Goal: Information Seeking & Learning: Learn about a topic

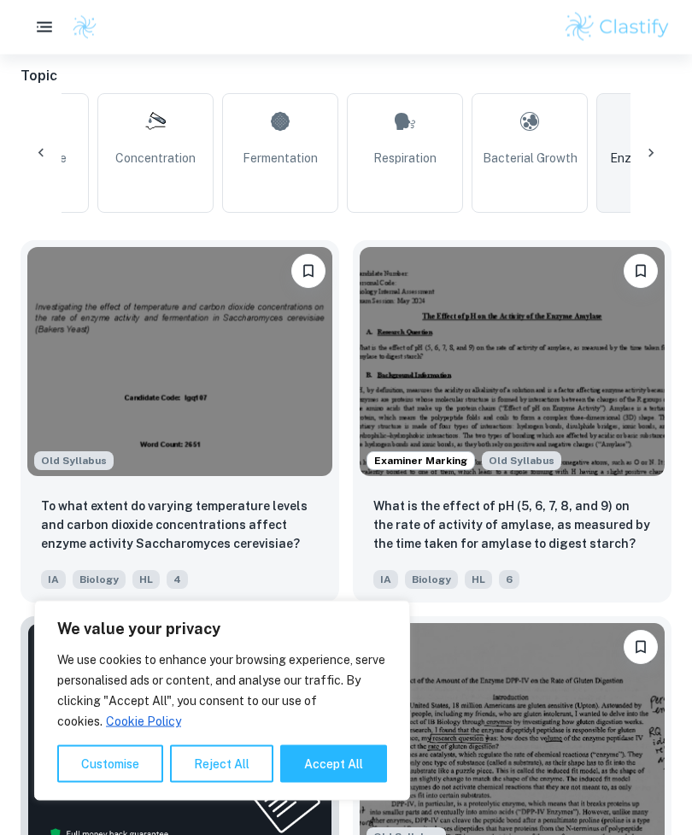
scroll to position [450, 0]
click at [369, 783] on button "Accept All" at bounding box center [333, 764] width 107 height 38
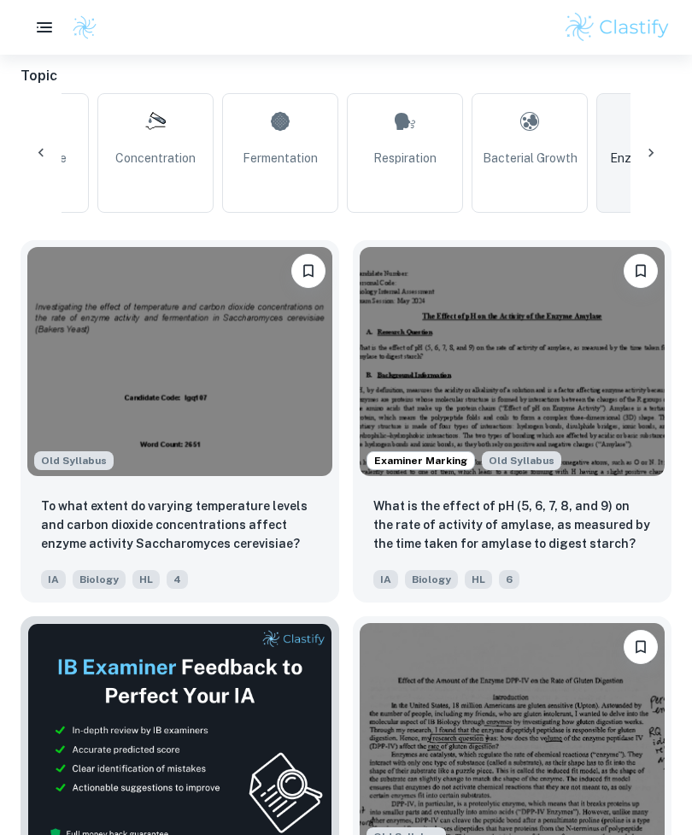
checkbox input "true"
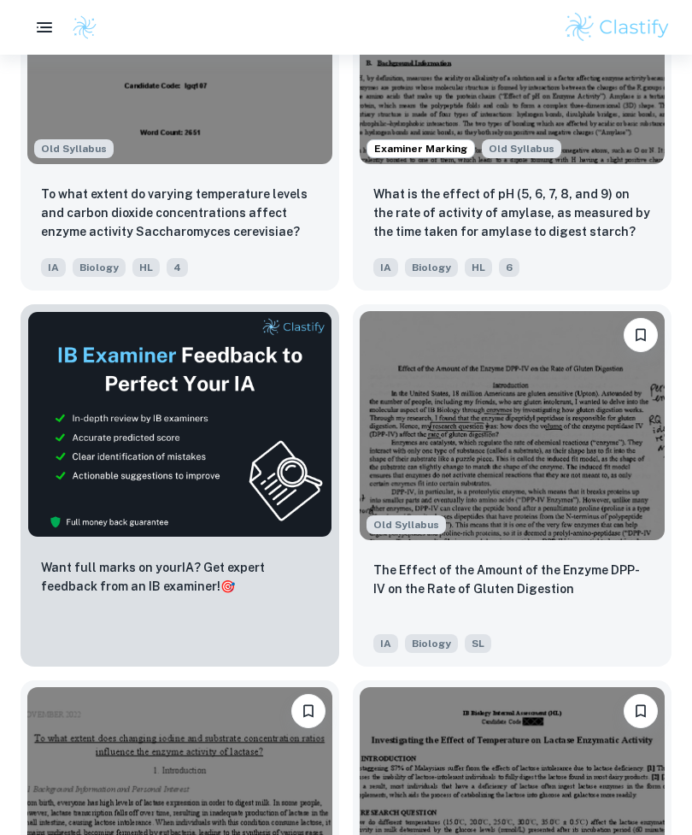
scroll to position [768, 0]
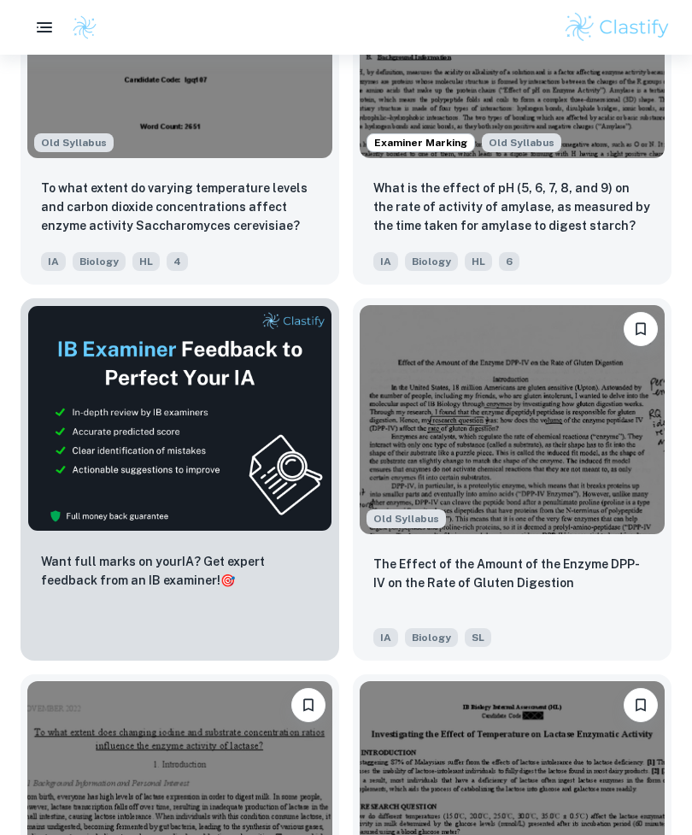
click at [498, 485] on img at bounding box center [512, 419] width 305 height 229
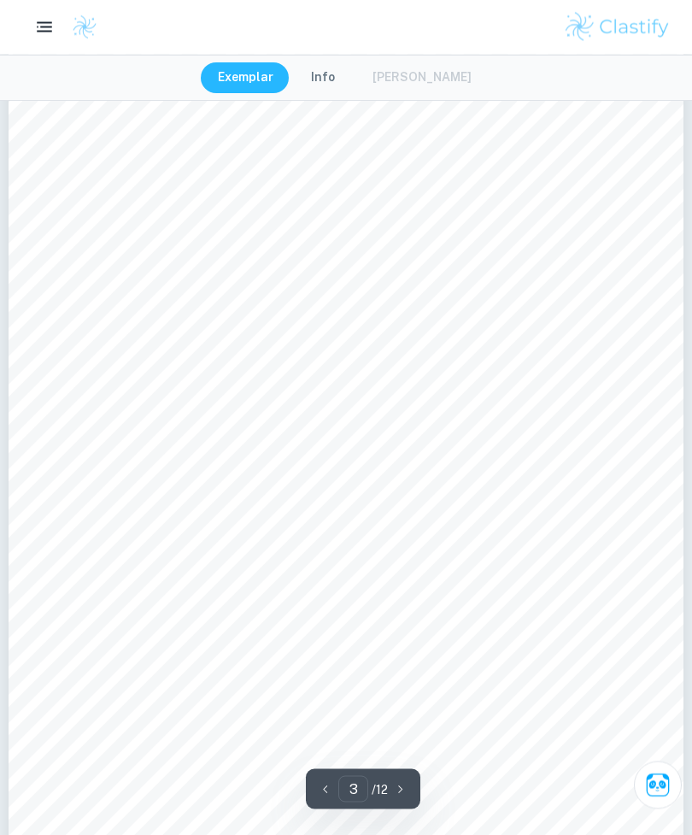
scroll to position [2091, 0]
click at [435, 73] on div "Exemplar Info [PERSON_NAME]" at bounding box center [346, 77] width 291 height 31
click at [437, 66] on div "Exemplar Info [PERSON_NAME]" at bounding box center [346, 77] width 291 height 31
click at [436, 65] on div "Exemplar Info [PERSON_NAME]" at bounding box center [346, 77] width 291 height 31
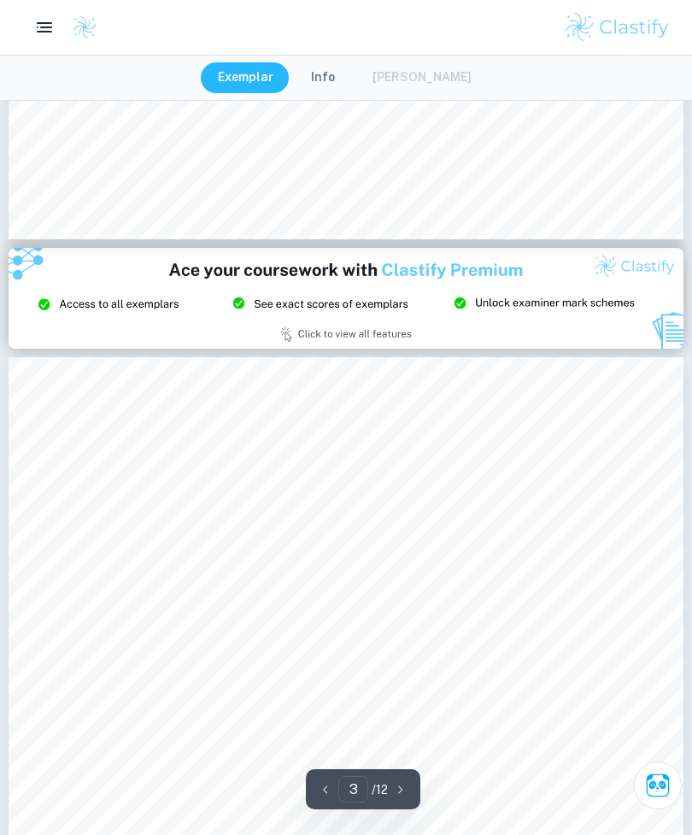
type input "2"
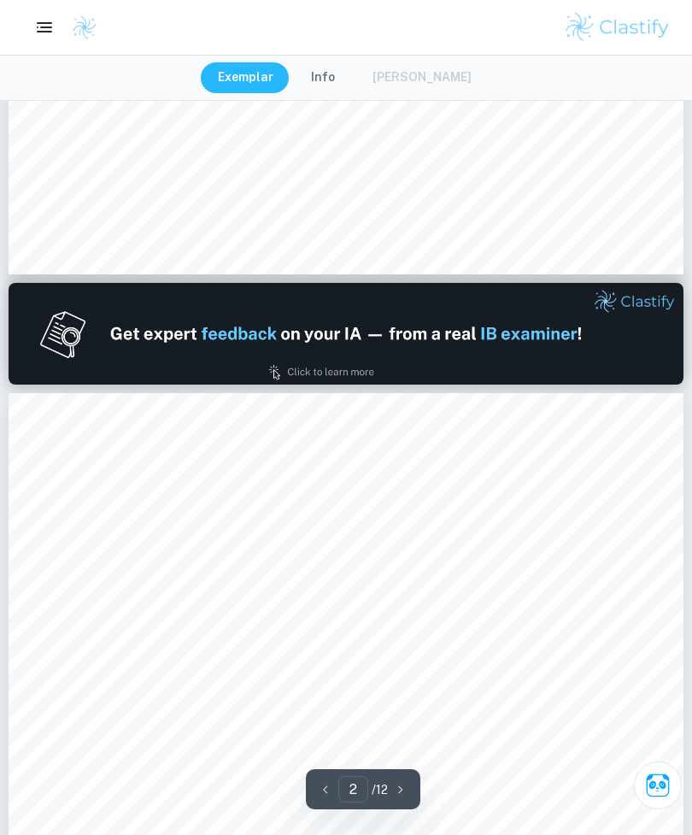
scroll to position [715, 0]
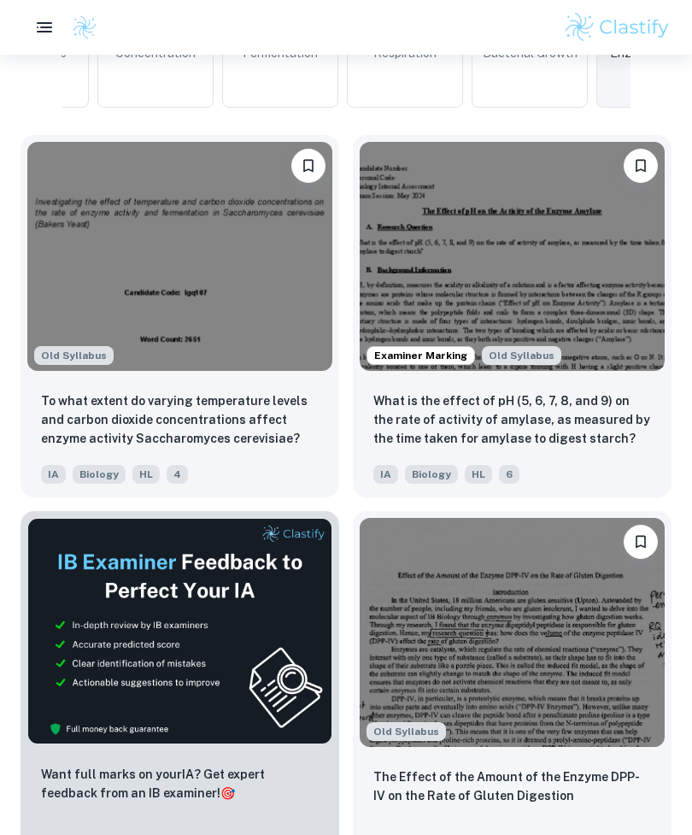
scroll to position [543, 0]
